Goal: Navigation & Orientation: Find specific page/section

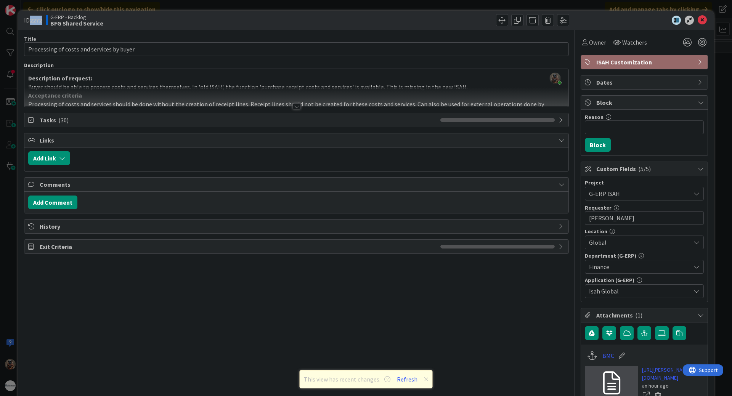
scroll to position [1259, 0]
click at [0, 234] on div "ID 2272 G-ERP - Backlog BFG Shared Service Title 41 / 128 Processing of costs a…" at bounding box center [366, 198] width 732 height 396
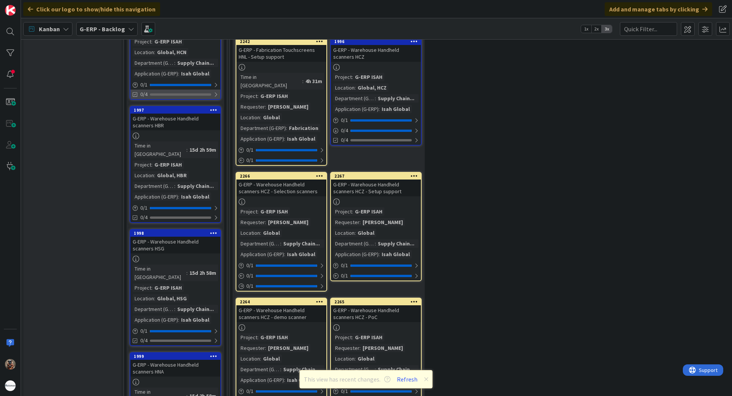
scroll to position [763, 0]
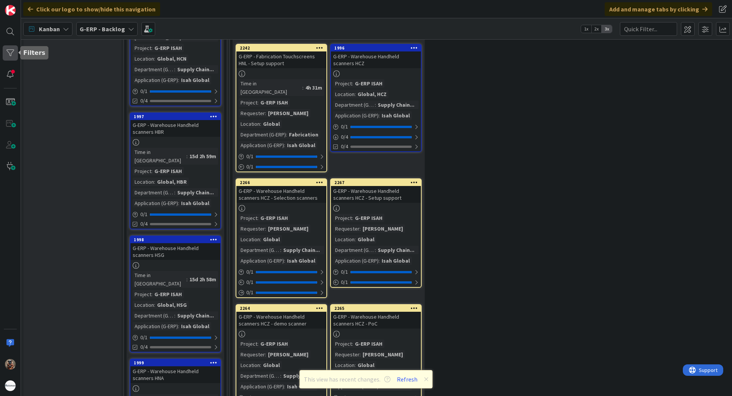
click at [4, 55] on div at bounding box center [10, 52] width 15 height 15
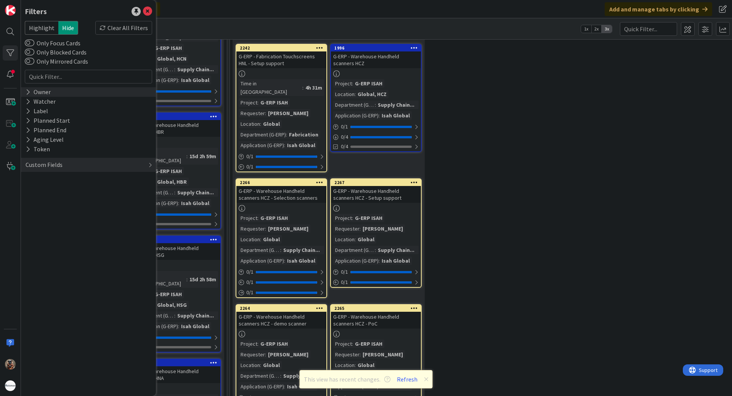
click at [69, 96] on div "Owner" at bounding box center [88, 92] width 135 height 10
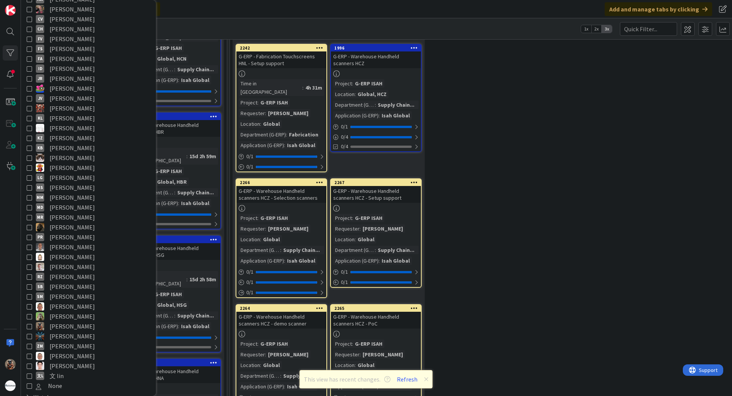
scroll to position [114, 0]
click at [67, 318] on span "Vojtech Kaloc" at bounding box center [72, 317] width 45 height 10
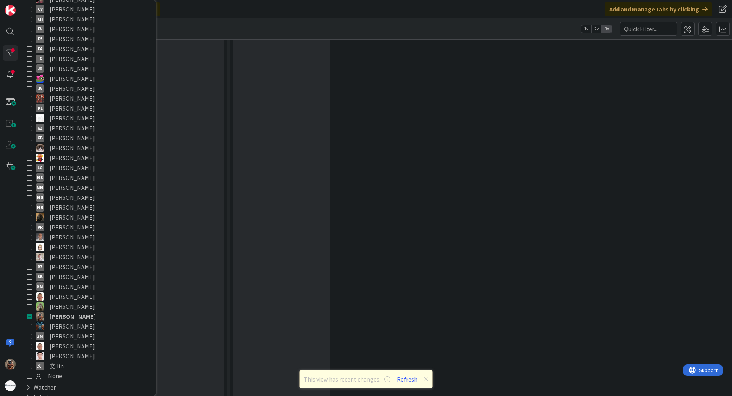
click at [604, 278] on div "0 Emergency Changes - HCZ Time Registration Add Card..." at bounding box center [633, 152] width 805 height 567
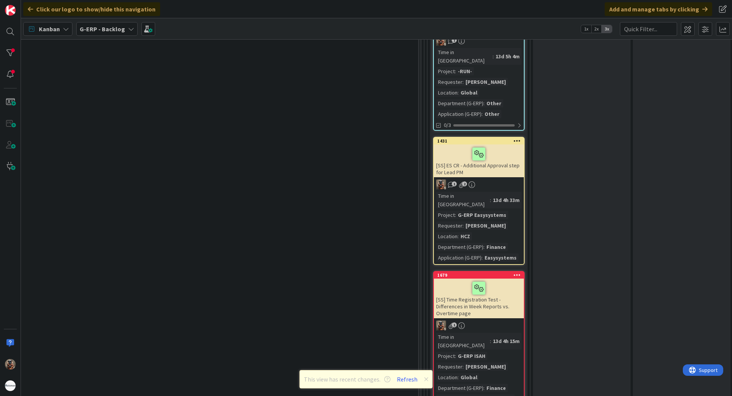
drag, startPoint x: 495, startPoint y: 281, endPoint x: 561, endPoint y: 269, distance: 67.4
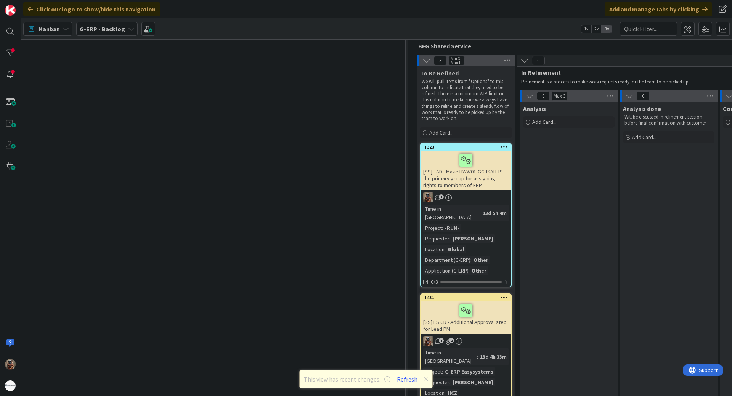
scroll to position [557, 633]
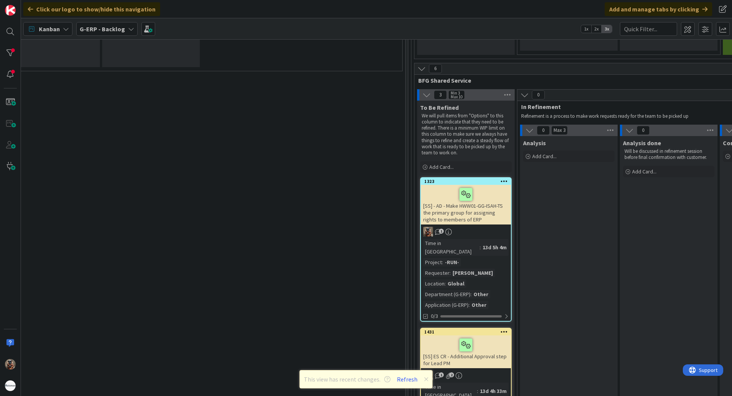
click at [504, 217] on div "[SS] - AD - Make HWW01-GG-ISAH-TS the primary group for assigning rights to mem…" at bounding box center [466, 205] width 90 height 40
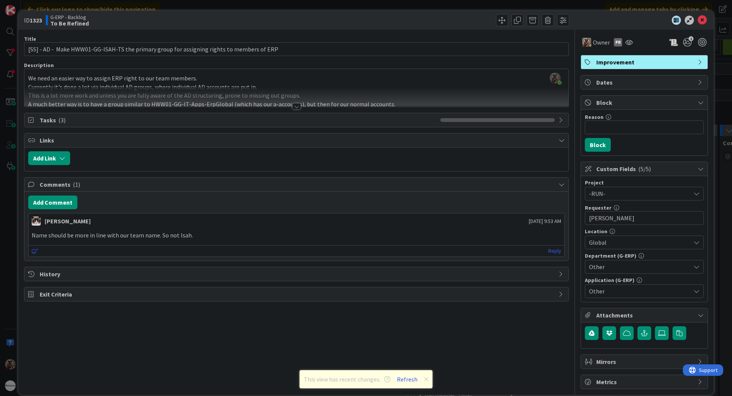
click at [273, 104] on div at bounding box center [296, 96] width 544 height 19
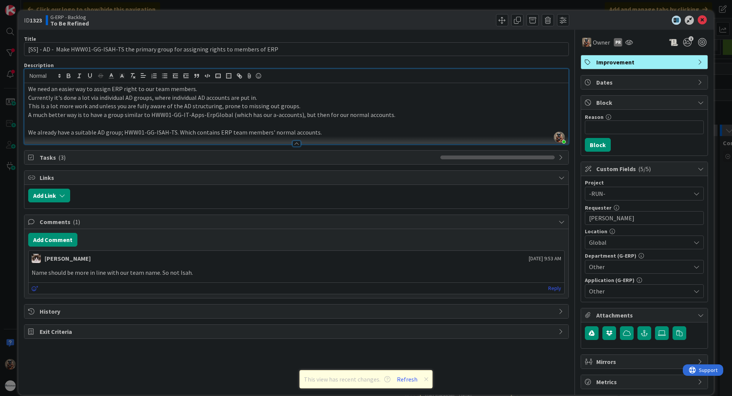
click at [0, 317] on div "ID 1323 G-ERP - Backlog To Be Refined Title 91 / 128 [SS] - AD - Make HWW01-GG-…" at bounding box center [366, 198] width 732 height 396
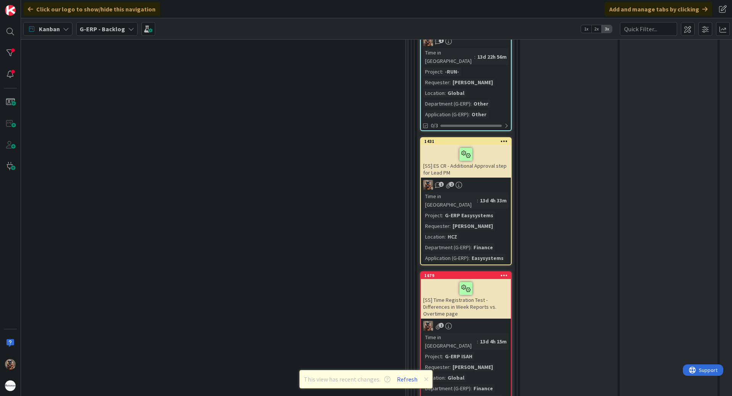
click at [484, 196] on div "13d 4h 33m" at bounding box center [493, 200] width 31 height 8
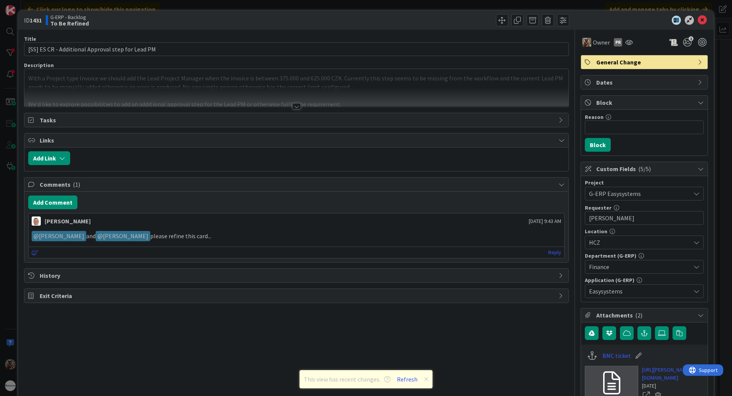
click at [240, 94] on div at bounding box center [296, 96] width 544 height 19
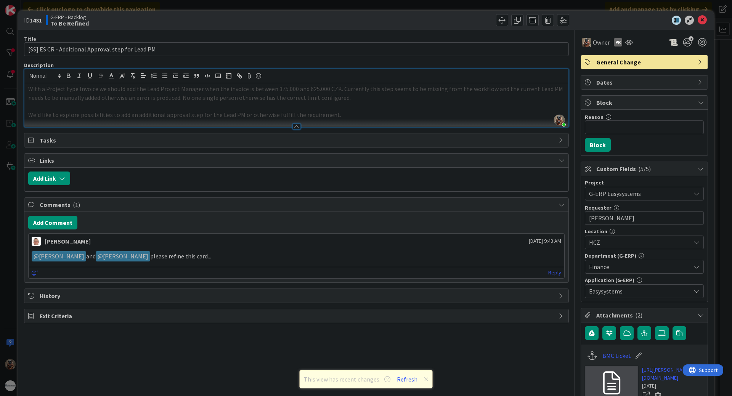
click at [0, 203] on div "ID 1431 G-ERP - Backlog To Be Refined Title 49 / 128 [SS] ES CR - Additional Ap…" at bounding box center [366, 198] width 732 height 396
click at [700, 18] on icon at bounding box center [702, 20] width 9 height 9
click at [702, 19] on div at bounding box center [640, 20] width 135 height 9
click at [698, 22] on icon at bounding box center [702, 20] width 9 height 9
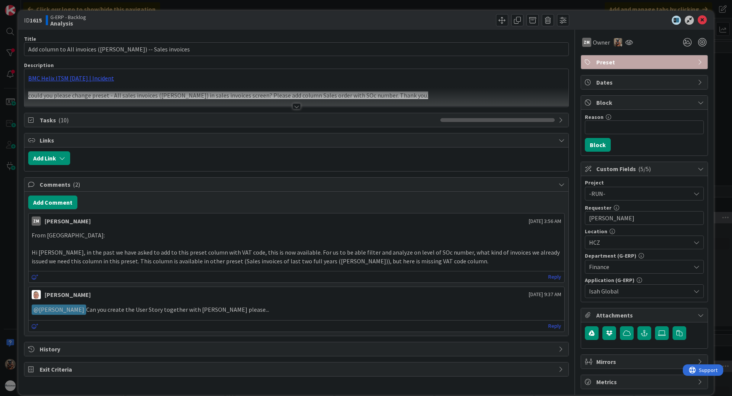
click at [0, 246] on div "ID 1615 G-ERP - Backlog Analysis Title 54 / 128 Add column to All invoices (Hui…" at bounding box center [366, 198] width 732 height 396
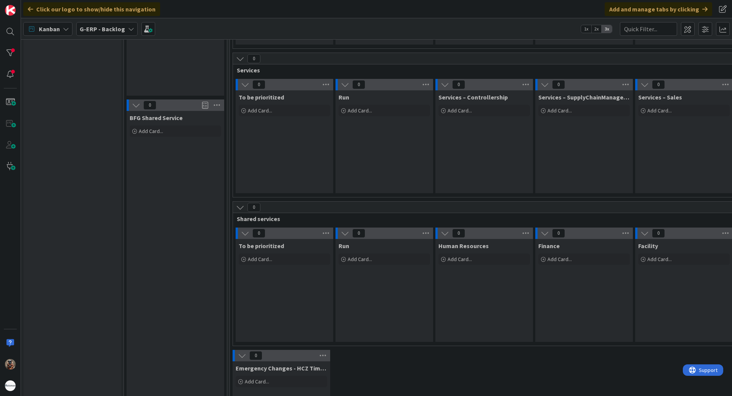
scroll to position [458, 0]
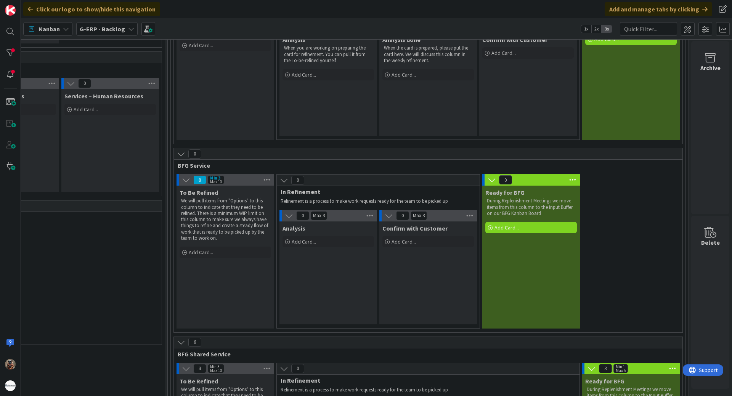
drag, startPoint x: 128, startPoint y: 245, endPoint x: 464, endPoint y: 185, distance: 341.6
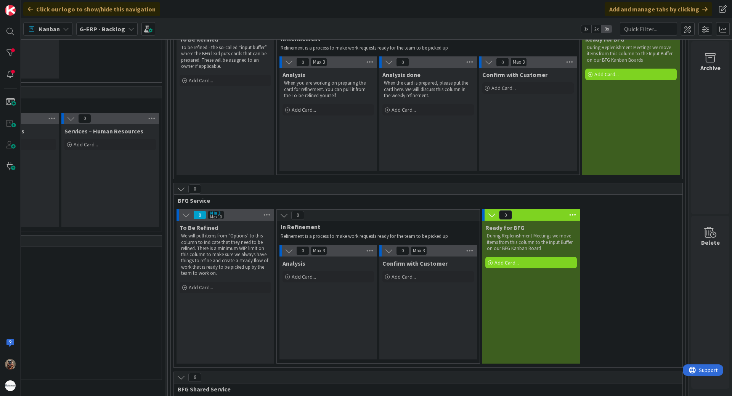
scroll to position [160, 879]
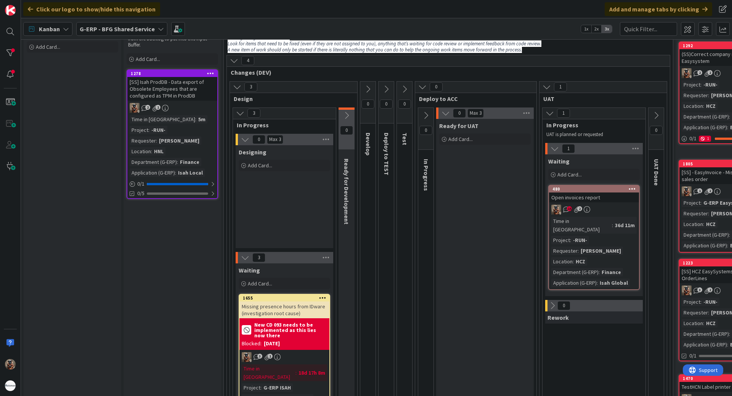
scroll to position [38, 0]
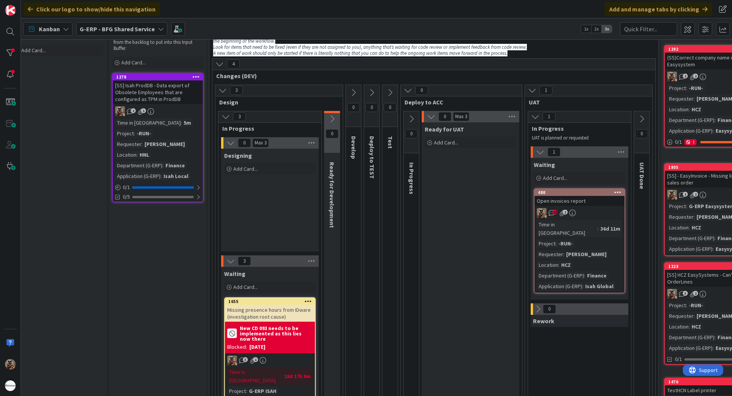
drag, startPoint x: 443, startPoint y: 240, endPoint x: 476, endPoint y: 240, distance: 33.2
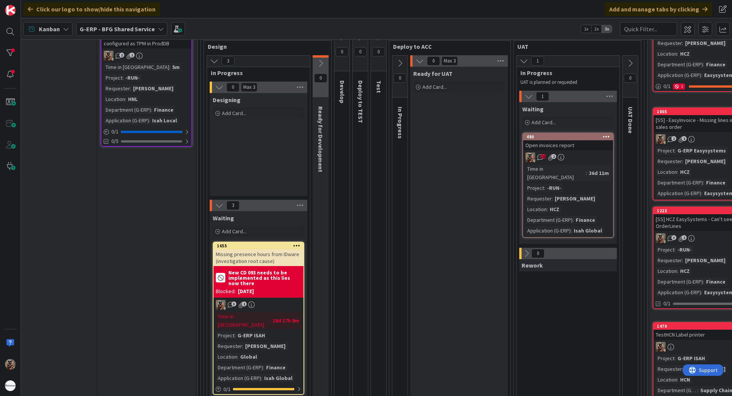
scroll to position [81, 26]
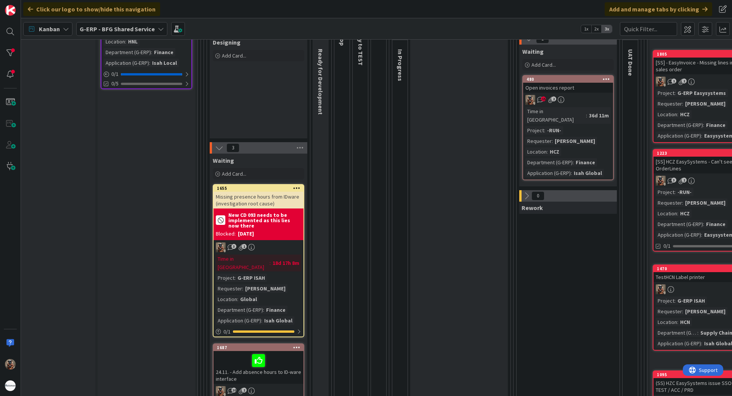
scroll to position [158, 26]
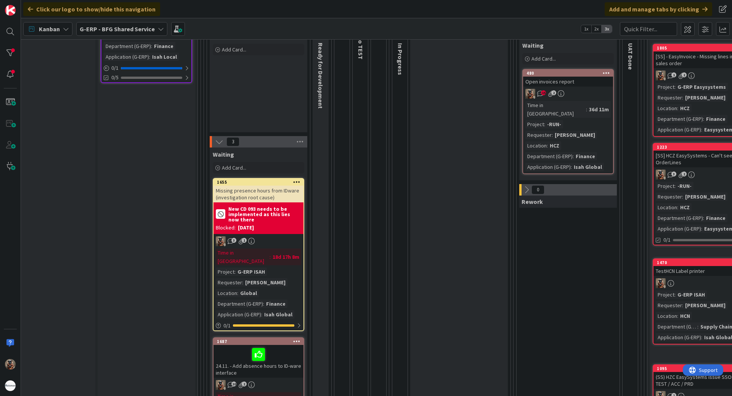
click at [527, 186] on icon at bounding box center [526, 190] width 8 height 8
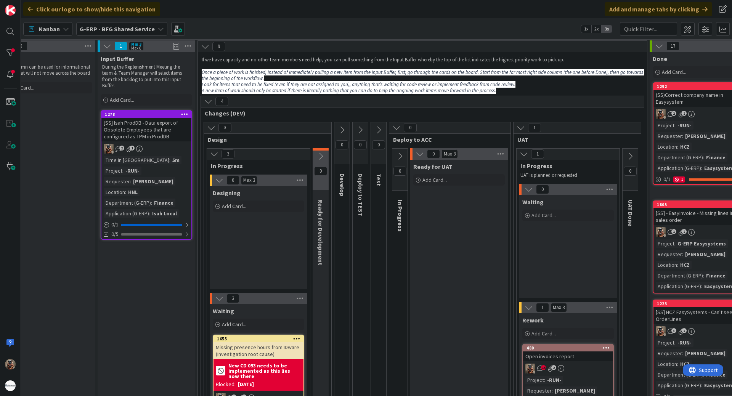
scroll to position [0, 26]
